Goal: Transaction & Acquisition: Purchase product/service

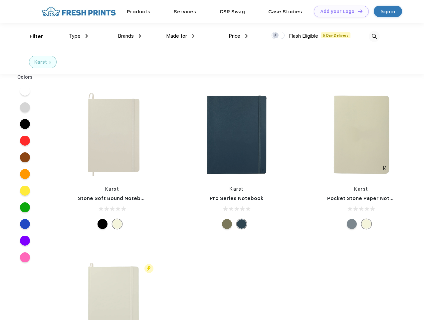
click at [339, 11] on link "Add your Logo Design Tool" at bounding box center [341, 12] width 55 height 12
click at [0, 0] on div "Design Tool" at bounding box center [0, 0] width 0 height 0
click at [357, 11] on link "Add your Logo Design Tool" at bounding box center [341, 12] width 55 height 12
click at [32, 36] on div "Filter" at bounding box center [37, 37] width 14 height 8
click at [79, 36] on span "Type" at bounding box center [75, 36] width 12 height 6
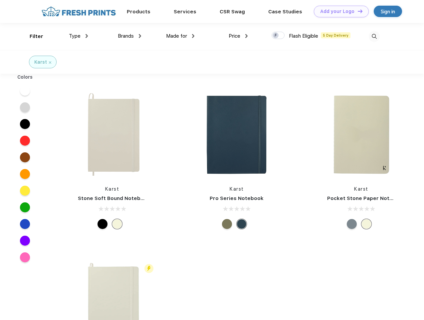
click at [130, 36] on span "Brands" at bounding box center [126, 36] width 16 height 6
click at [180, 36] on span "Made for" at bounding box center [176, 36] width 21 height 6
click at [238, 36] on span "Price" at bounding box center [235, 36] width 12 height 6
click at [278, 36] on div at bounding box center [278, 35] width 13 height 7
click at [276, 36] on input "checkbox" at bounding box center [274, 33] width 4 height 4
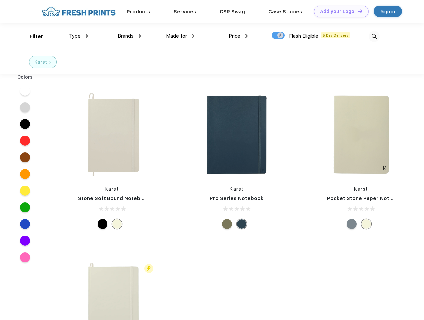
click at [374, 36] on img at bounding box center [374, 36] width 11 height 11
